Goal: Information Seeking & Learning: Learn about a topic

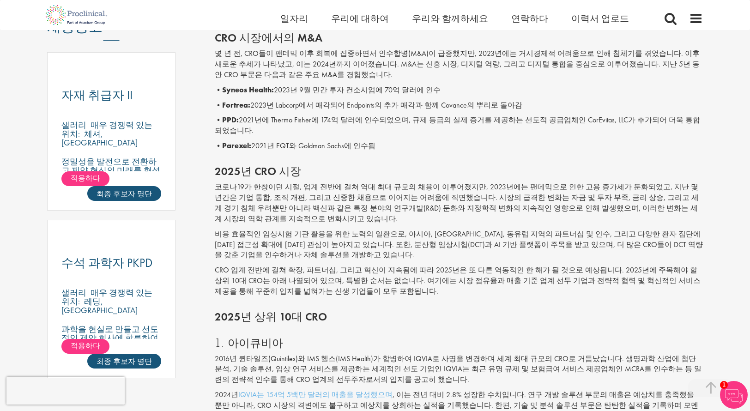
scroll to position [508, 0]
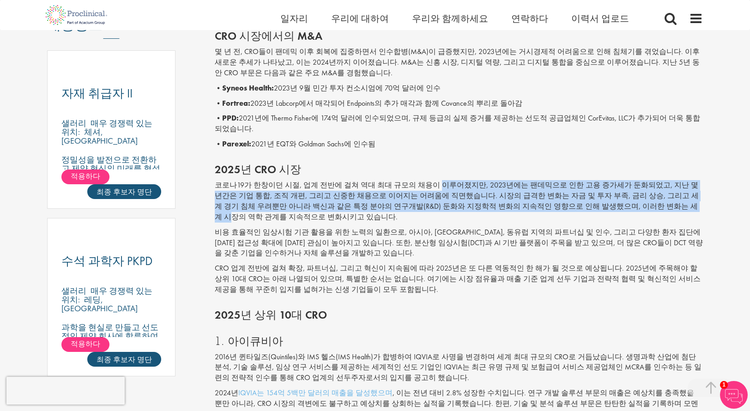
drag, startPoint x: 424, startPoint y: 172, endPoint x: 608, endPoint y: 194, distance: 185.2
click at [608, 194] on font "코로나19가 한창이던 시절, 업계 전반에 걸쳐 역대 최대 규모의 채용이 이루어졌지만, 2023년에는 팬데믹으로 인한 고용 증가세가 둔화되었고,…" at bounding box center [457, 201] width 484 height 42
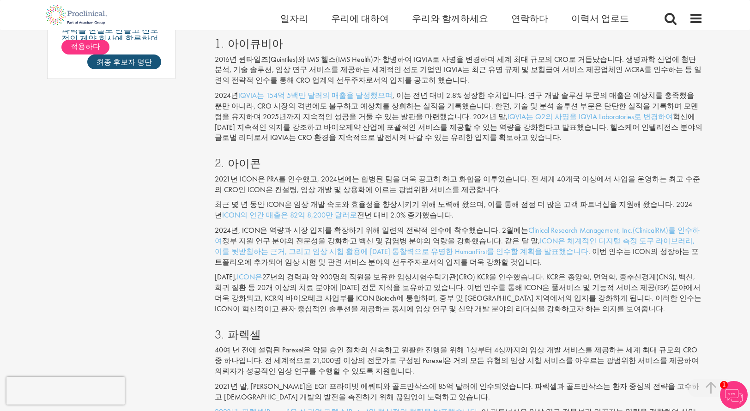
scroll to position [805, 0]
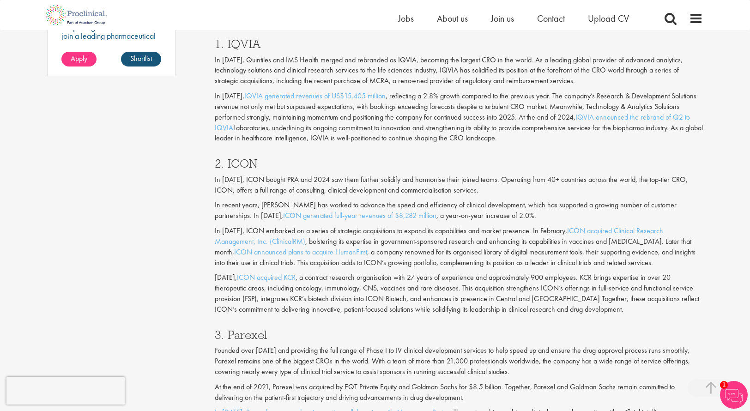
click at [277, 131] on p "In 2024, IQVIA generated revenues of US$15,405 million , reflecting a 2.8% grow…" at bounding box center [459, 117] width 489 height 53
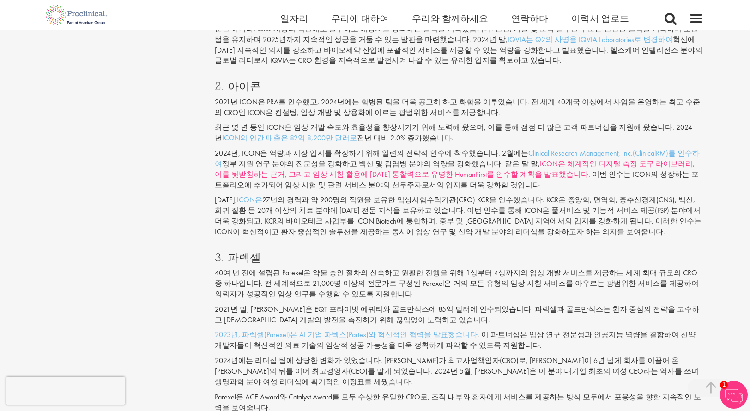
scroll to position [883, 0]
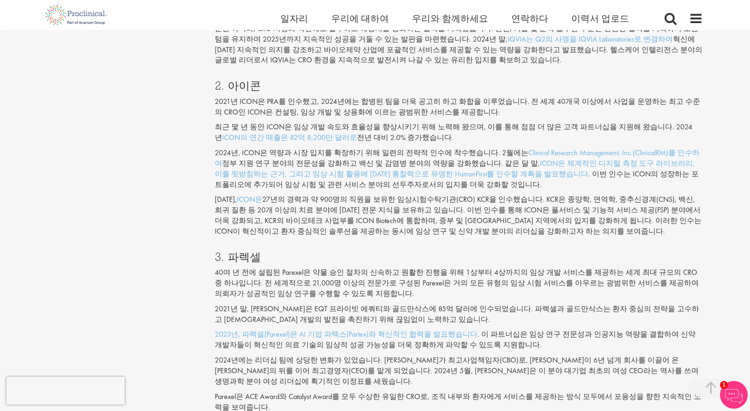
click at [298, 148] on font "2024년, ICON은 역량과 시장 입지를 확장하기 위해 일련의 전략적 인수에 착수했습니다. 2월에는" at bounding box center [372, 153] width 314 height 10
drag, startPoint x: 643, startPoint y: 119, endPoint x: 401, endPoint y: 131, distance: 242.4
click at [401, 131] on p "최근 몇 년 동안 ICON은 임상 개발 속도와 효율성을 향상시키기 위해 노력해 왔으며, 이를 통해 점점 더 많은 고객 파트너십을 지원해 왔습니…" at bounding box center [459, 132] width 489 height 21
copy p "2024년 ICON의 연간 매출은 82억 8,200만 달러로 전년 대비 2.0% 증가했습니다."
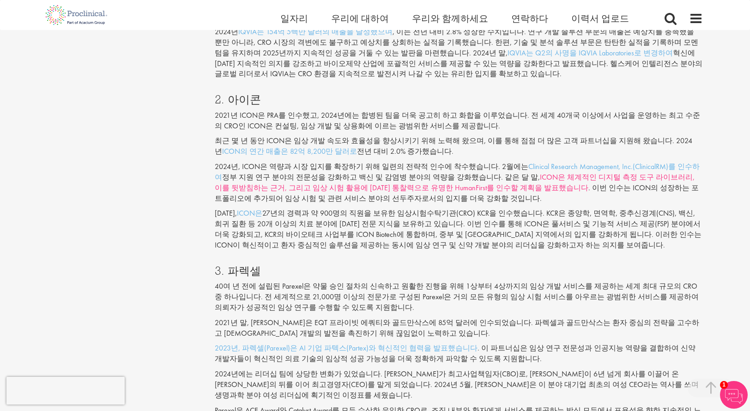
scroll to position [869, 0]
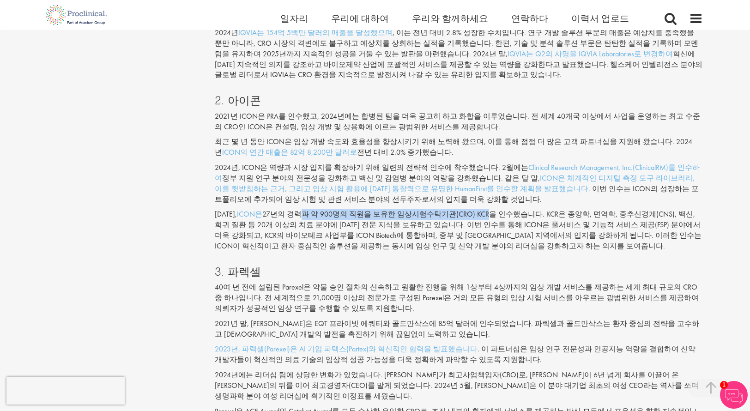
drag, startPoint x: 298, startPoint y: 202, endPoint x: 479, endPoint y: 206, distance: 180.7
click at [479, 209] on font "27년의 경력과 약 900명의 직원을 보유한 임상시험수탁기관(CRO) KCR을 인수했습니다. KCR은 종양학, 면역학, 중추신경계(CNS), …" at bounding box center [458, 230] width 487 height 42
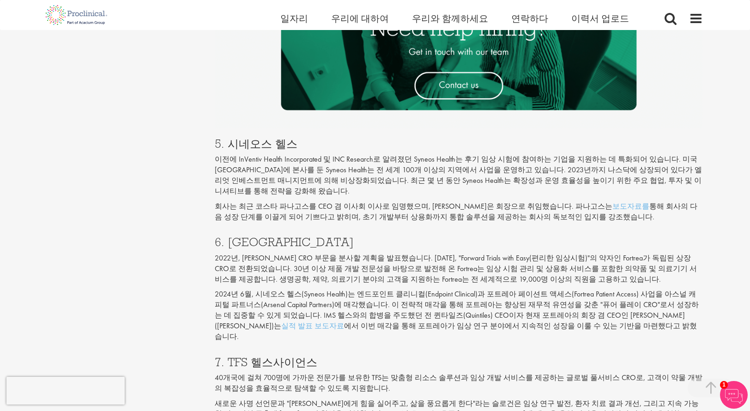
scroll to position [1500, 0]
click at [509, 202] on font "통해 회사의 다음 성장 단계를 이끌게 되어 기쁘다고 밝히며, 초기 개발부터 상용화까지 통합 솔루션을 제공하는 회사의 독보적인 입지를 강조했습니…" at bounding box center [456, 212] width 483 height 20
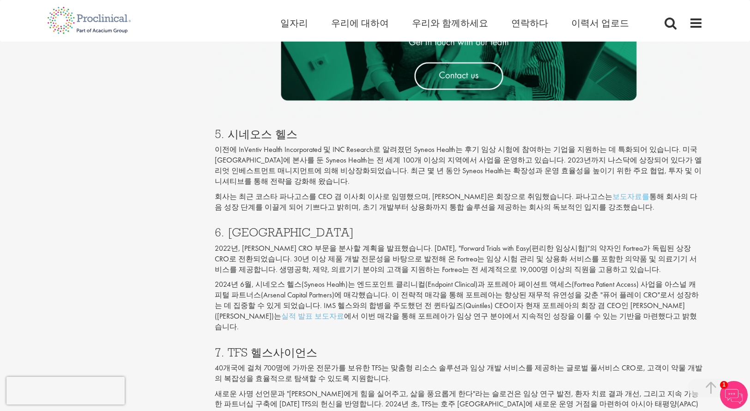
scroll to position [1513, 0]
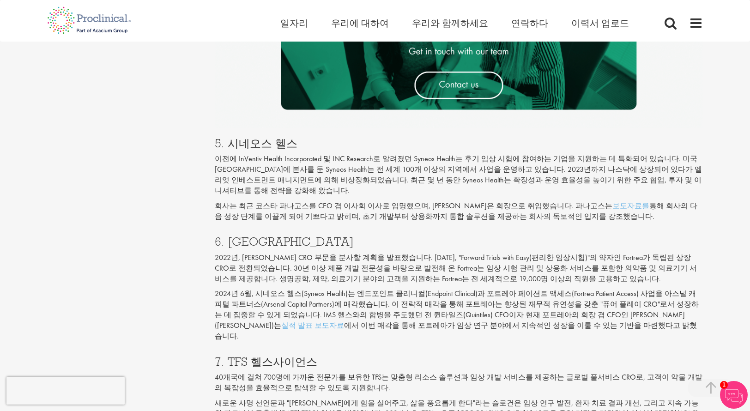
click at [249, 5] on div "집 일자리 우리에 대하여 우리와 함께하세요 연락하다 이력서 업로드" at bounding box center [371, 17] width 663 height 35
drag, startPoint x: 233, startPoint y: 130, endPoint x: 163, endPoint y: 137, distance: 70.1
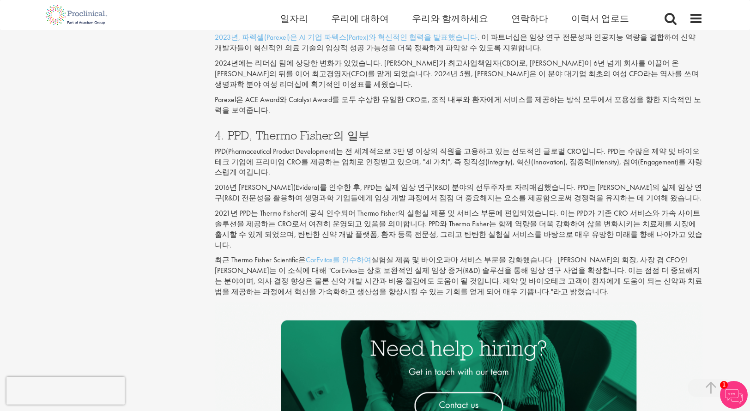
scroll to position [1177, 0]
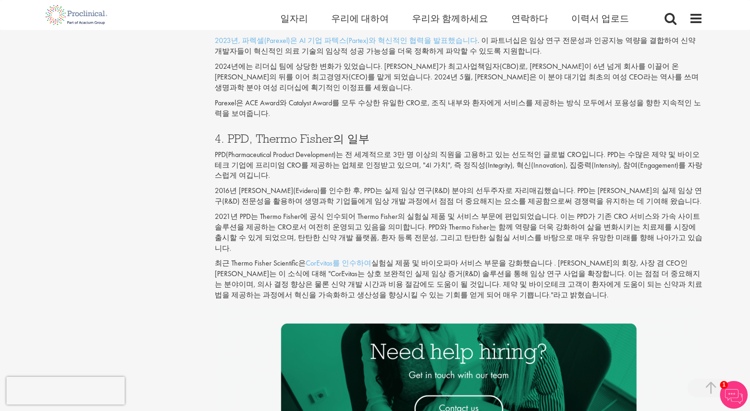
click at [163, 137] on div "콘텐츠 유형 퀴즈 블로그 가이드북 비디오 인포그래픽 사례 연구 보도자료 [GEOGRAPHIC_DATA] 진로상담 계약/프리랜서 디지털 건강" at bounding box center [375, 123] width 670 height 2403
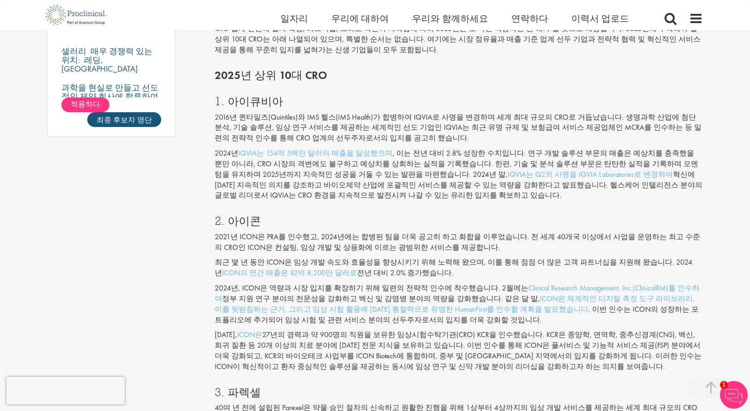
scroll to position [747, 0]
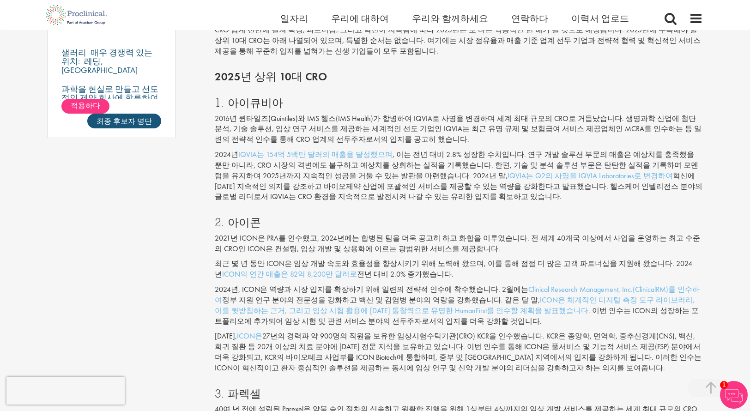
drag, startPoint x: 703, startPoint y: 67, endPoint x: 741, endPoint y: 111, distance: 58.3
drag, startPoint x: 741, startPoint y: 111, endPoint x: 507, endPoint y: 149, distance: 237.4
click at [507, 150] on p "2024년 IQVIA는 154억 5백만 달러의 매출을 달성했으며 , 이는 전년 대비 2.8% 성장한 수치입니다. 연구 개발 솔루션 부문의 매출…" at bounding box center [459, 176] width 489 height 53
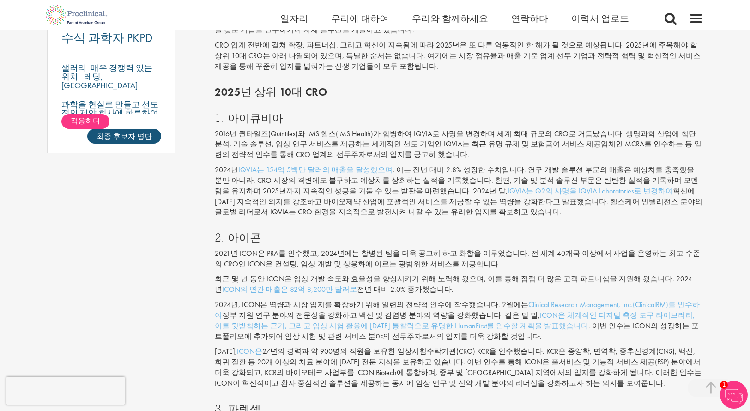
scroll to position [733, 0]
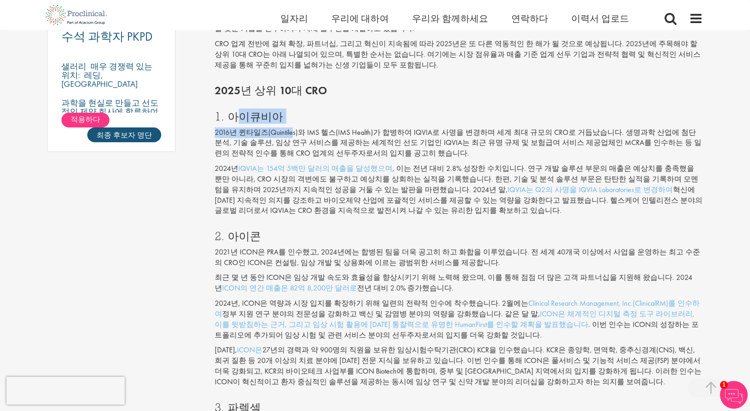
drag, startPoint x: 232, startPoint y: 105, endPoint x: 290, endPoint y: 114, distance: 58.9
click at [290, 114] on div "1. 아이큐비아 2016년 퀸타일즈(Quintiles)와 IMS 헬스(IMS Health)가 합병하여 IQVIA로 사명을 변경하며 세계 최대 …" at bounding box center [459, 161] width 503 height 120
